Goal: Task Accomplishment & Management: Manage account settings

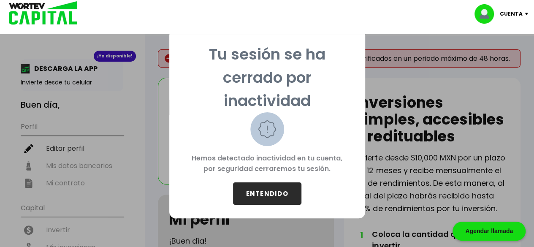
click at [266, 193] on button "ENTENDIDO" at bounding box center [267, 193] width 68 height 22
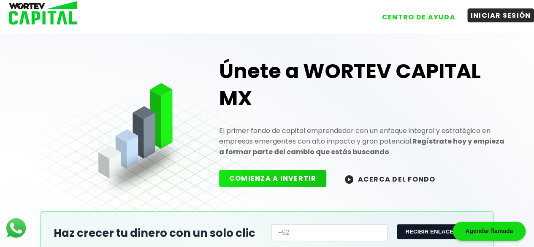
click at [486, 13] on button "INICIAR SESIÓN" at bounding box center [500, 15] width 67 height 14
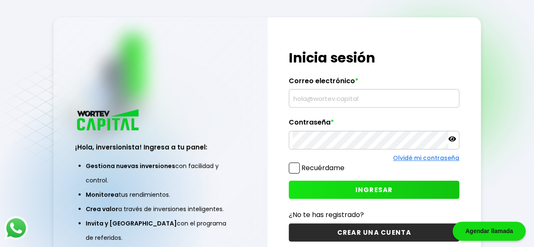
click at [336, 105] on input "text" at bounding box center [374, 99] width 163 height 18
click at [323, 104] on input "text" at bounding box center [374, 99] width 163 height 18
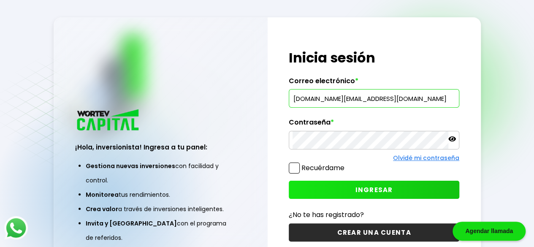
type input "[DOMAIN_NAME][EMAIL_ADDRESS][DOMAIN_NAME]"
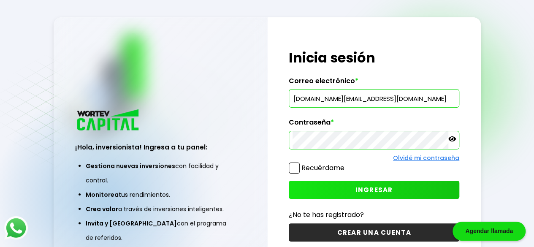
click at [323, 192] on button "INGRESAR" at bounding box center [374, 190] width 171 height 18
click at [332, 194] on button "INGRESAR" at bounding box center [374, 190] width 171 height 18
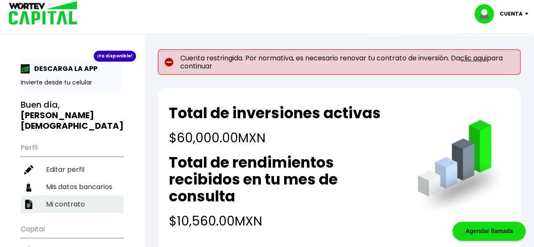
click at [77, 196] on li "Mi contrato" at bounding box center [72, 204] width 103 height 17
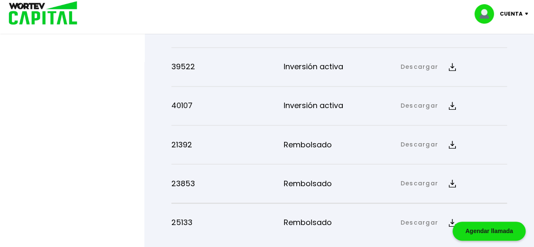
scroll to position [464, 0]
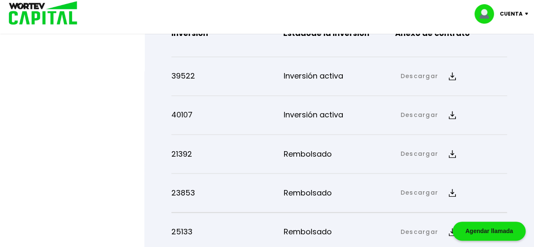
click at [432, 107] on button "Descargar" at bounding box center [428, 115] width 65 height 18
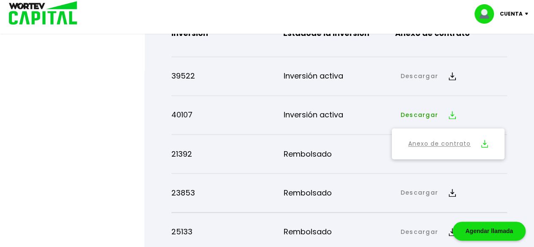
click at [431, 140] on link "Anexo de contrato" at bounding box center [439, 144] width 63 height 11
click at [465, 100] on div "40107 Inversión activa Descargar Descargar Anexo de contrato" at bounding box center [339, 115] width 336 height 32
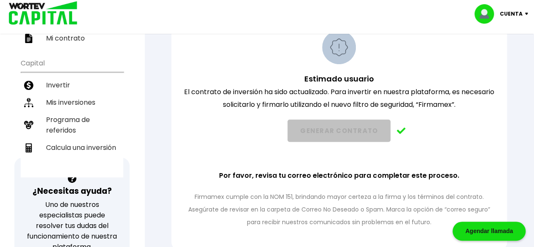
scroll to position [164, 0]
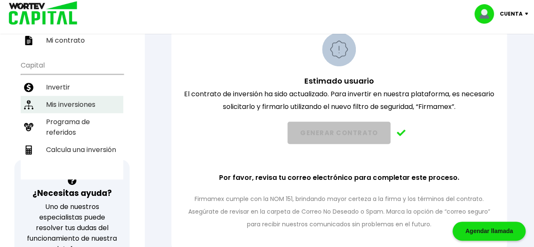
click at [96, 96] on li "Mis inversiones" at bounding box center [72, 104] width 103 height 17
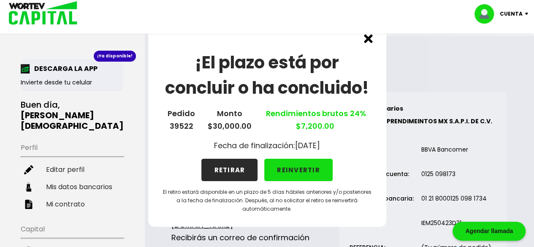
click at [234, 174] on button "RETIRAR" at bounding box center [229, 170] width 56 height 22
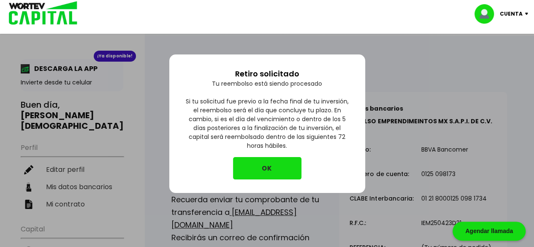
click at [260, 168] on button "OK" at bounding box center [267, 168] width 68 height 22
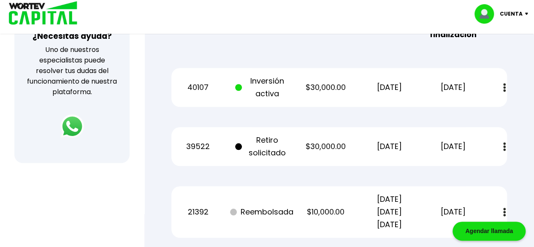
scroll to position [322, 0]
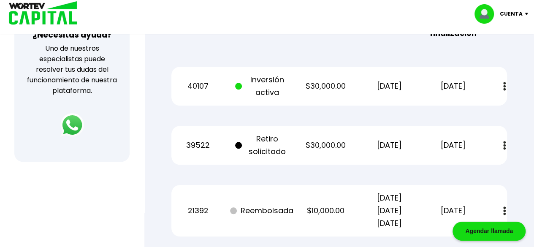
click at [265, 91] on p "Inversión activa" at bounding box center [262, 85] width 54 height 25
click at [372, 87] on p "[DATE]" at bounding box center [390, 86] width 54 height 13
drag, startPoint x: 447, startPoint y: 86, endPoint x: 459, endPoint y: 87, distance: 12.7
click at [459, 87] on p "[DATE]" at bounding box center [454, 86] width 54 height 13
click at [369, 94] on div "40107 Inversión activa $30,000.00 [DATE] [DATE] Estado de cuenta" at bounding box center [339, 86] width 336 height 39
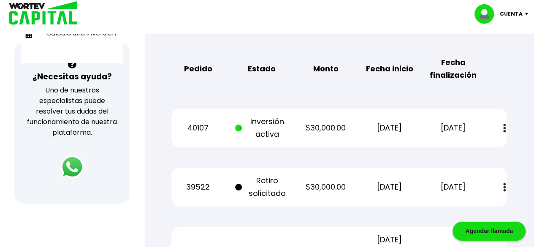
scroll to position [277, 0]
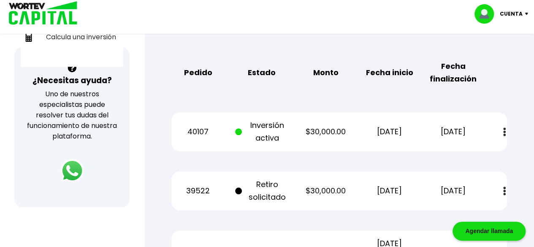
click at [420, 126] on div "40107 Inversión activa $30,000.00 [DATE] [DATE] Estado de cuenta" at bounding box center [339, 131] width 336 height 39
click at [388, 132] on p "[DATE]" at bounding box center [390, 131] width 54 height 13
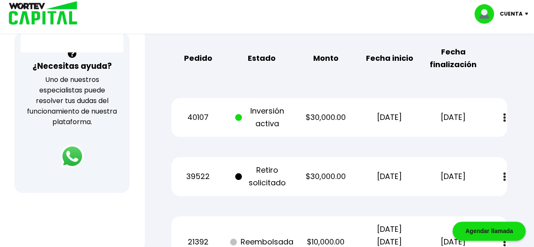
scroll to position [296, 0]
